Goal: Task Accomplishment & Management: Use online tool/utility

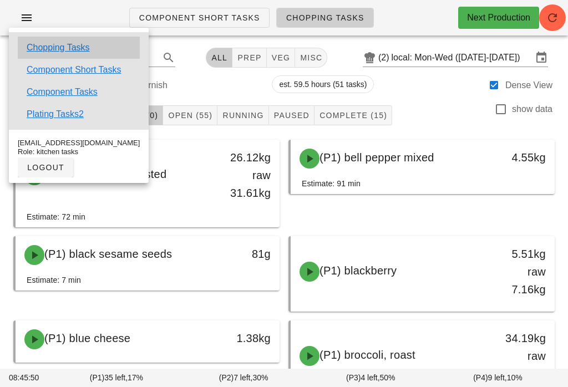
click at [71, 41] on link "Chopping Tasks" at bounding box center [58, 47] width 63 height 13
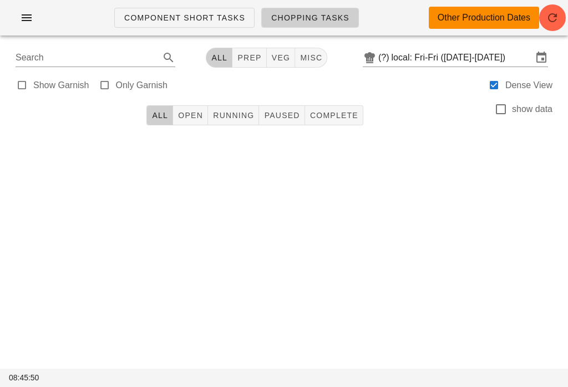
click at [441, 52] on input "local: Fri-Fri ([DATE]-[DATE])" at bounding box center [461, 58] width 141 height 18
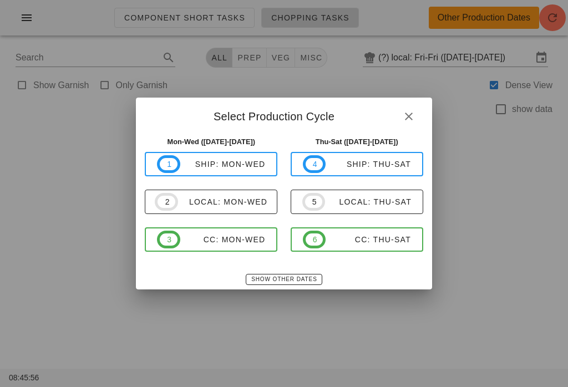
click at [244, 200] on div "local: Mon-Wed" at bounding box center [222, 201] width 89 height 9
type input "local: Mon-Wed ([DATE]-[DATE])"
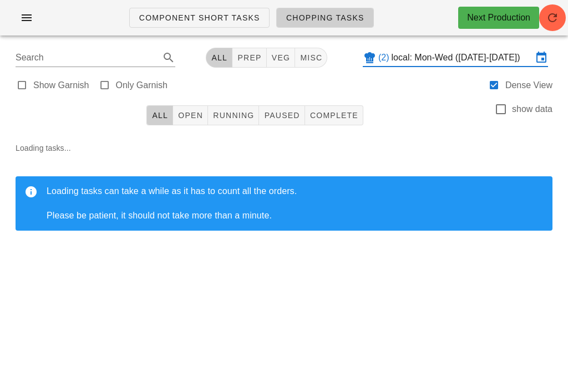
click at [282, 55] on span "veg" at bounding box center [280, 57] width 19 height 9
type input "team:veg"
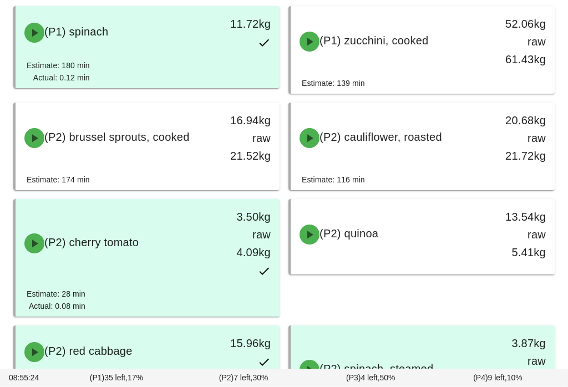
scroll to position [1044, 0]
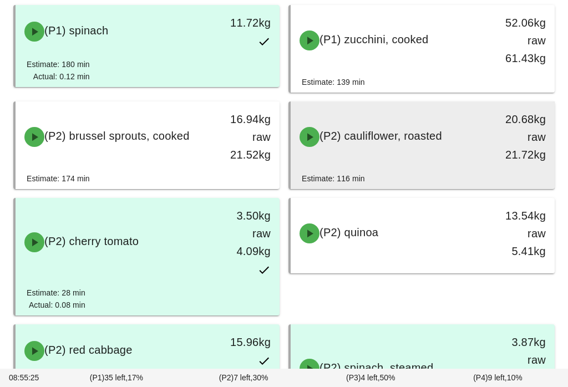
click at [398, 130] on span "(P2) cauliflower, roasted" at bounding box center [380, 136] width 122 height 12
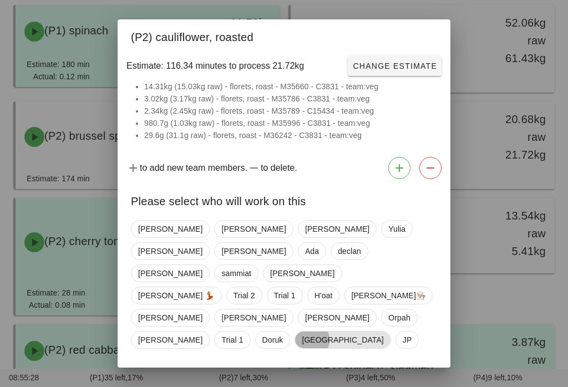
click at [301, 331] on span "[GEOGRAPHIC_DATA]" at bounding box center [341, 339] width 81 height 17
click at [411, 374] on span "Confirm Start" at bounding box center [400, 378] width 73 height 9
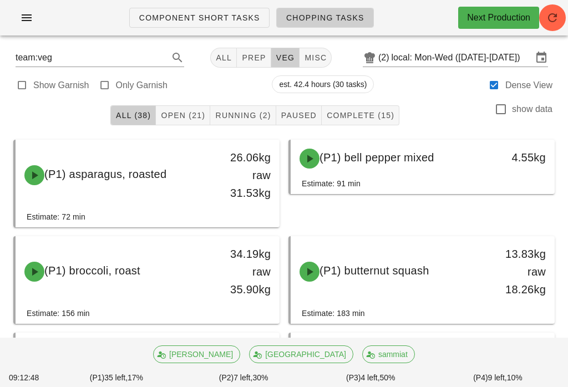
click at [199, 115] on span "Open (21)" at bounding box center [182, 115] width 45 height 9
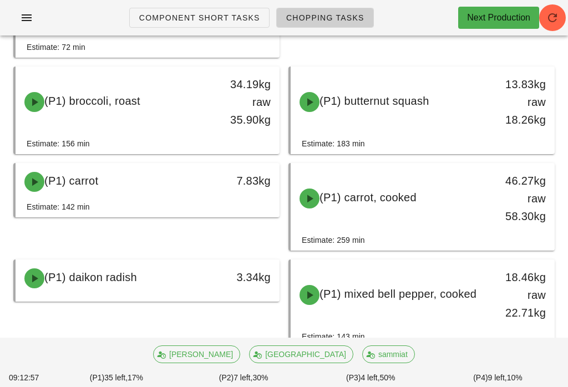
scroll to position [171, 0]
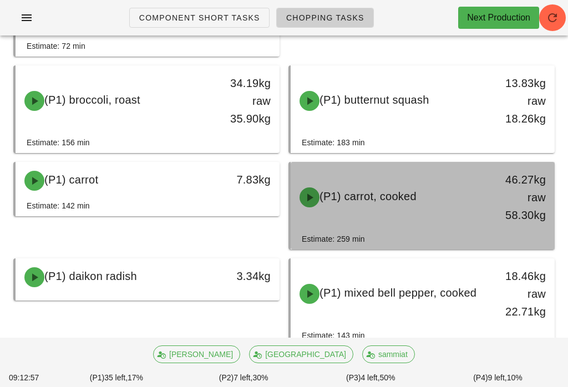
click at [383, 213] on div "(P1) carrot, cooked" at bounding box center [390, 197] width 195 height 33
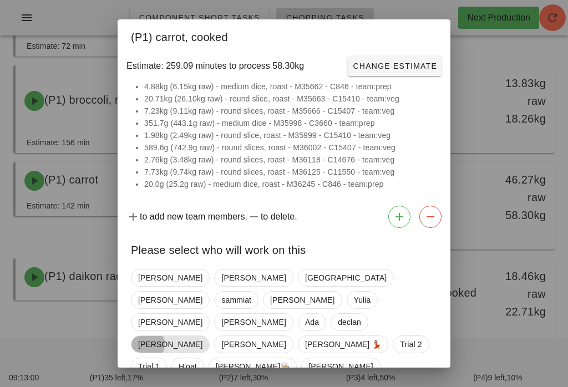
click at [202, 336] on span "[PERSON_NAME]" at bounding box center [170, 344] width 64 height 17
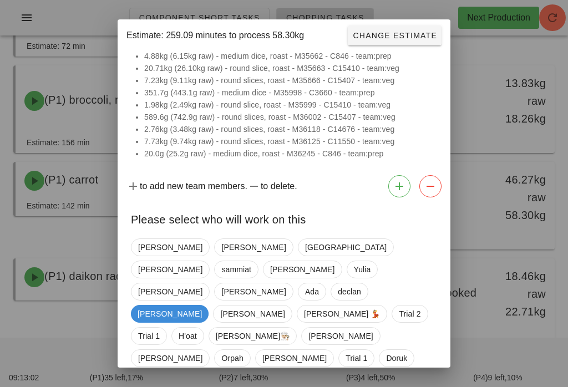
scroll to position [30, 0]
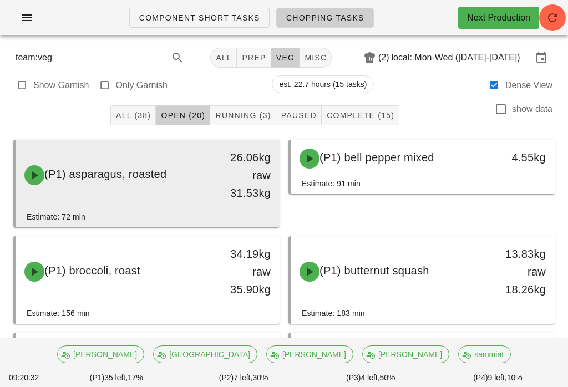
click at [66, 194] on div "(P1) asparagus, roasted 26.06kg raw 31.53kg" at bounding box center [147, 175] width 259 height 67
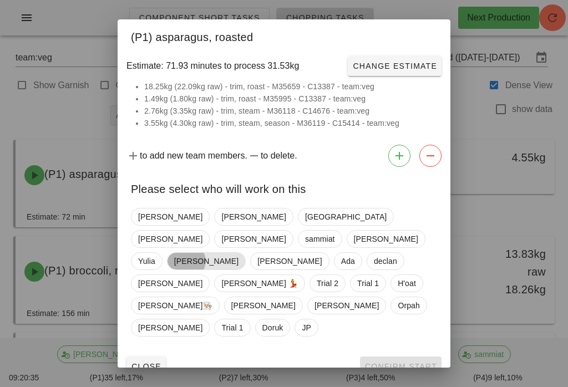
click at [183, 254] on span "[PERSON_NAME]" at bounding box center [206, 261] width 64 height 17
click at [398, 362] on span "Confirm Start" at bounding box center [400, 366] width 73 height 9
